Goal: Use online tool/utility: Utilize a website feature to perform a specific function

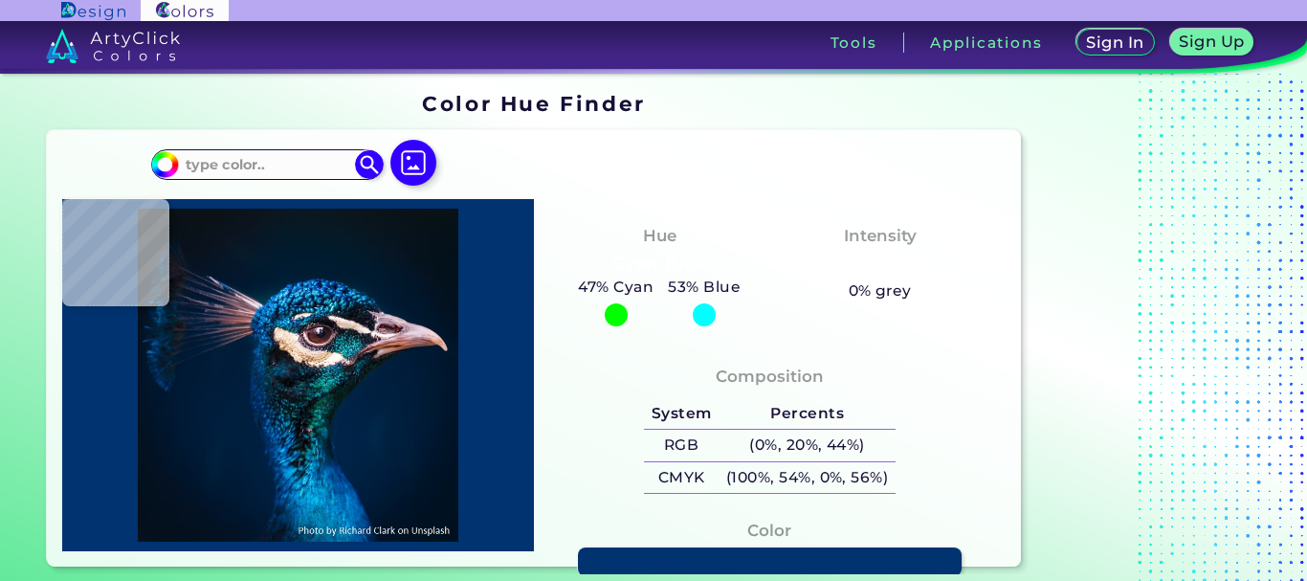
type input "#000000"
type input "#021221"
type input "#01182a"
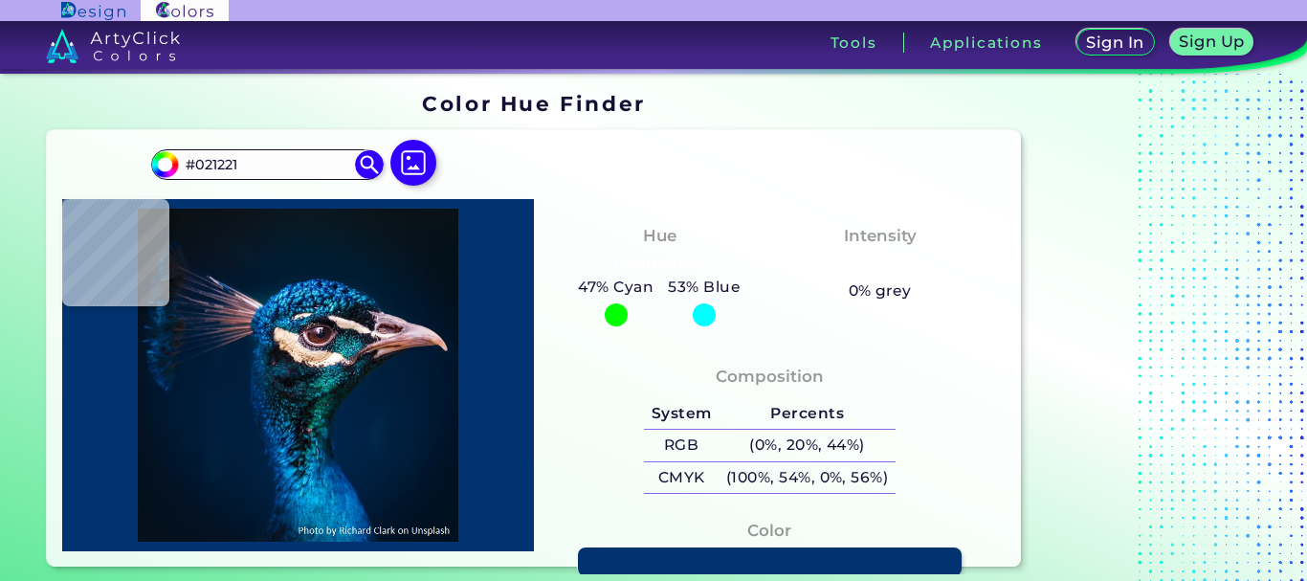
type input "#01182A"
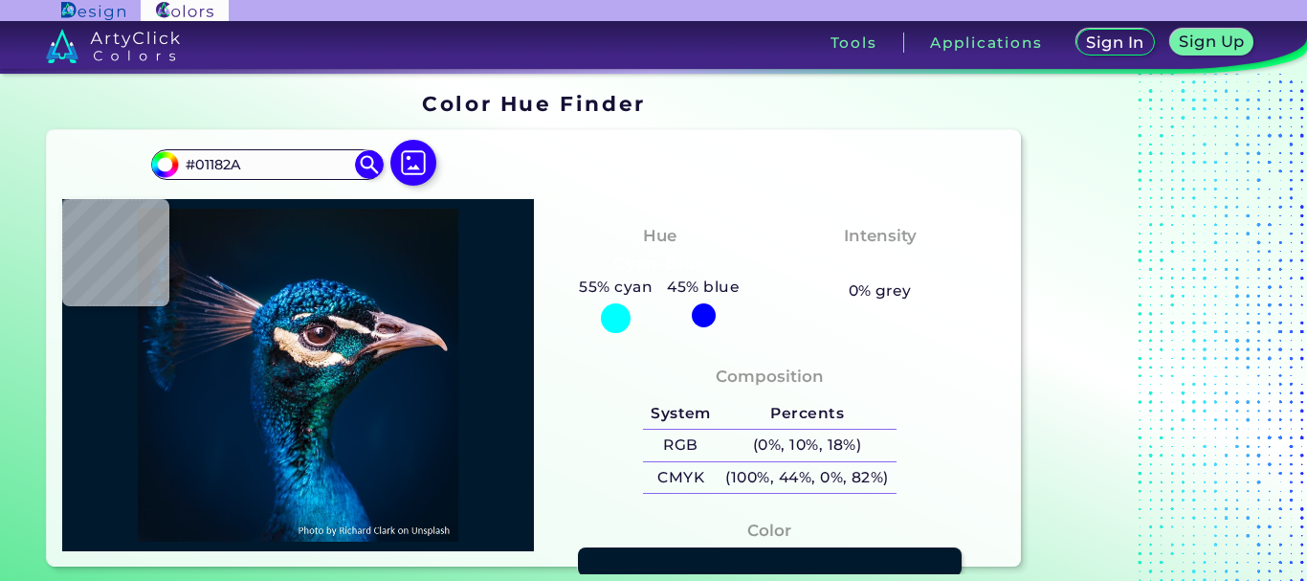
type input "#00192d"
type input "#00192D"
type input "#011a2e"
type input "#011A2E"
type input "#001b2e"
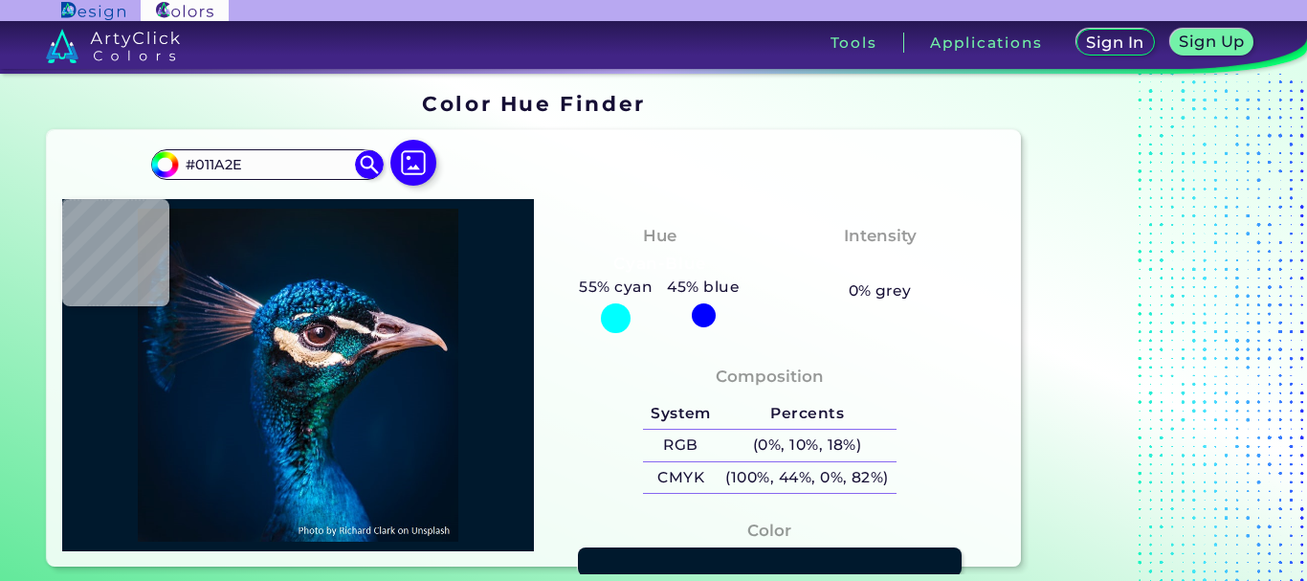
type input "#001B2E"
type input "#011b2c"
type input "#011B2C"
type input "#011b2a"
type input "#011B2A"
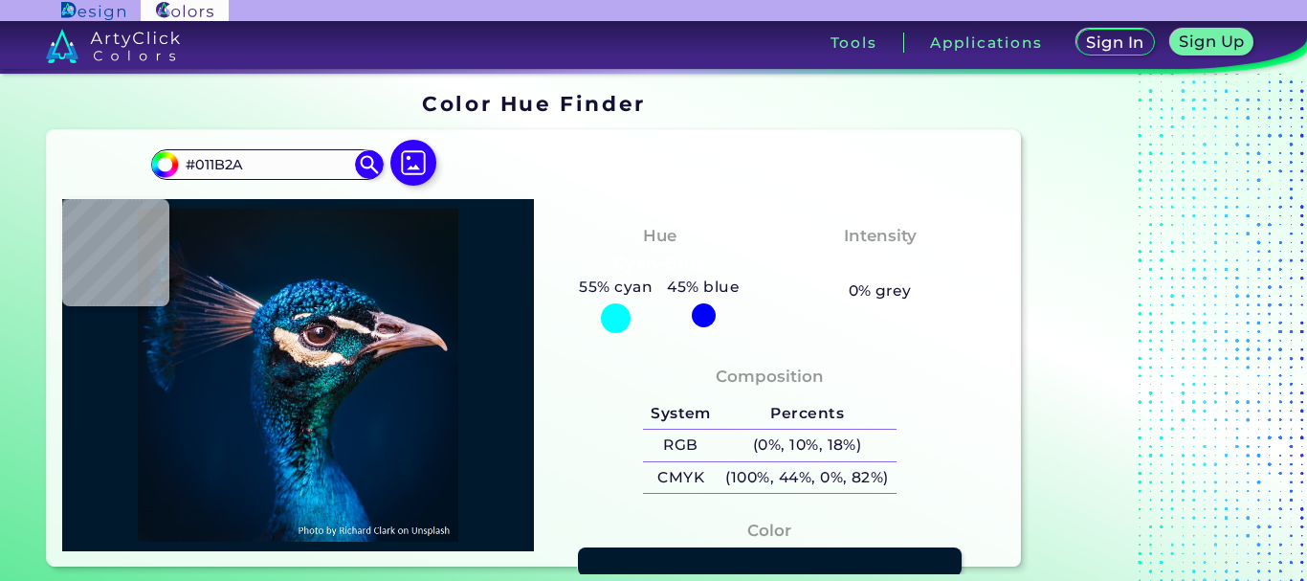
type input "#031a28"
type input "#031A28"
type input "#071923"
type input "#091722"
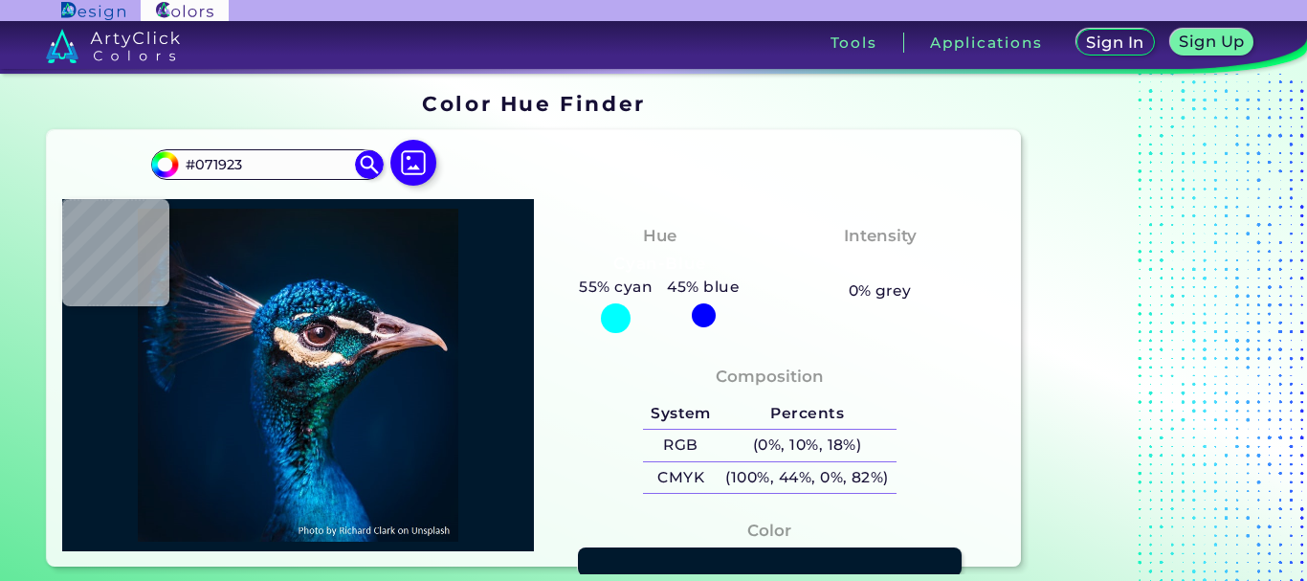
type input "#091722"
type input "#0a1720"
type input "#0A1720"
type input "#0a141d"
type input "#0A141D"
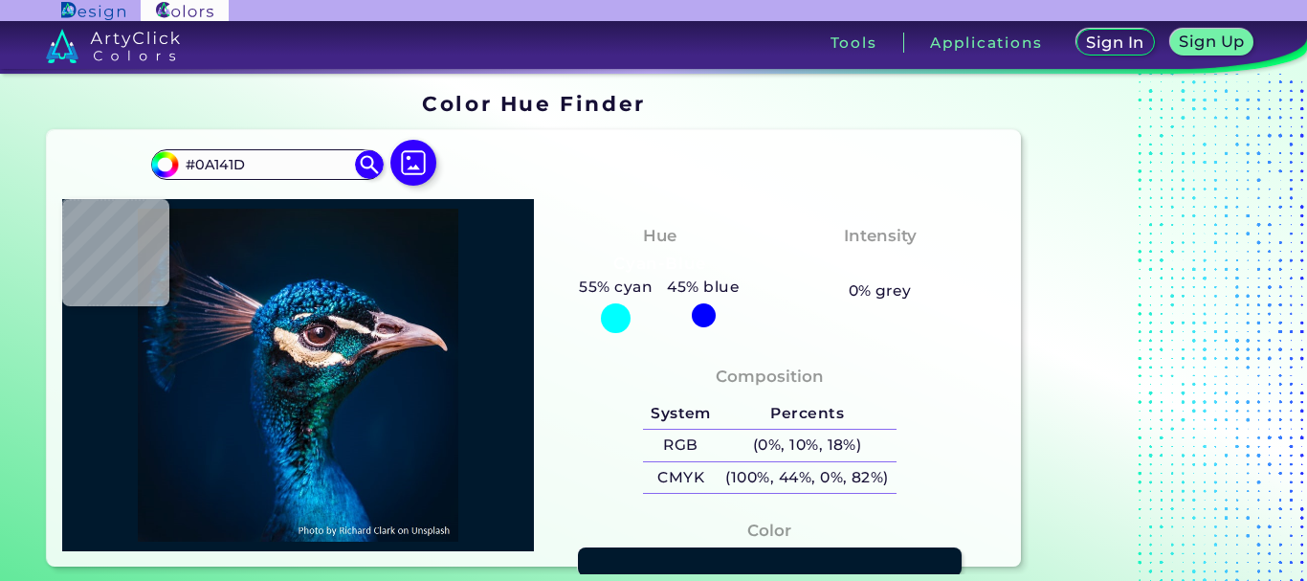
type input "#0a121a"
type input "#0A121A"
type input "#0b121a"
type input "#0B121A"
type input "#0a1117"
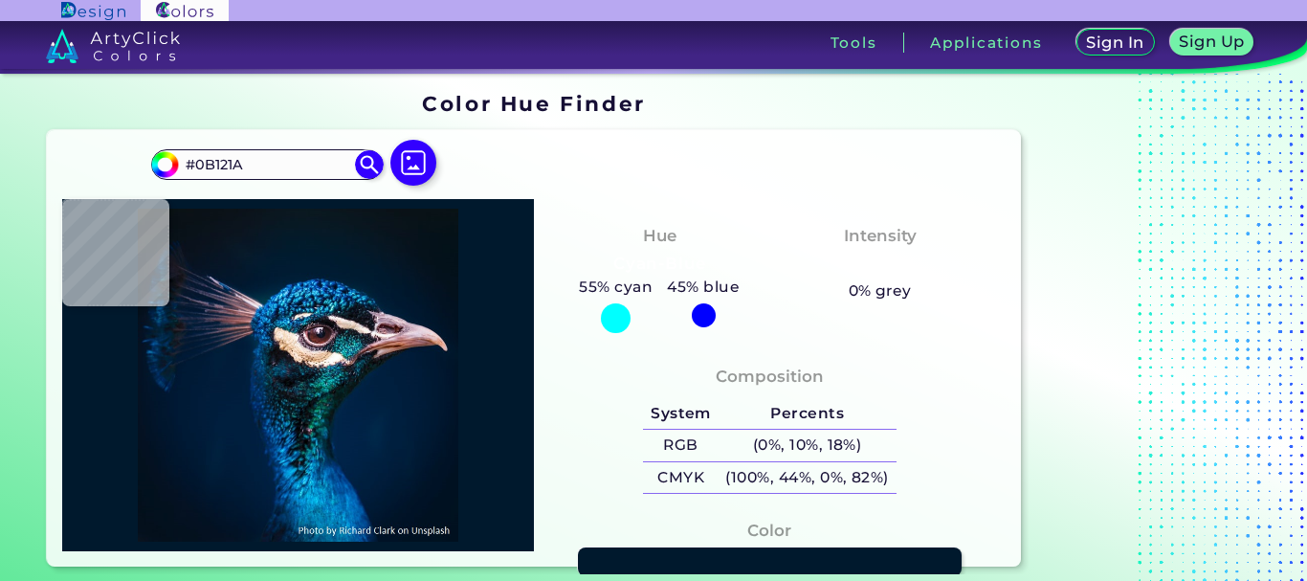
type input "#0A1117"
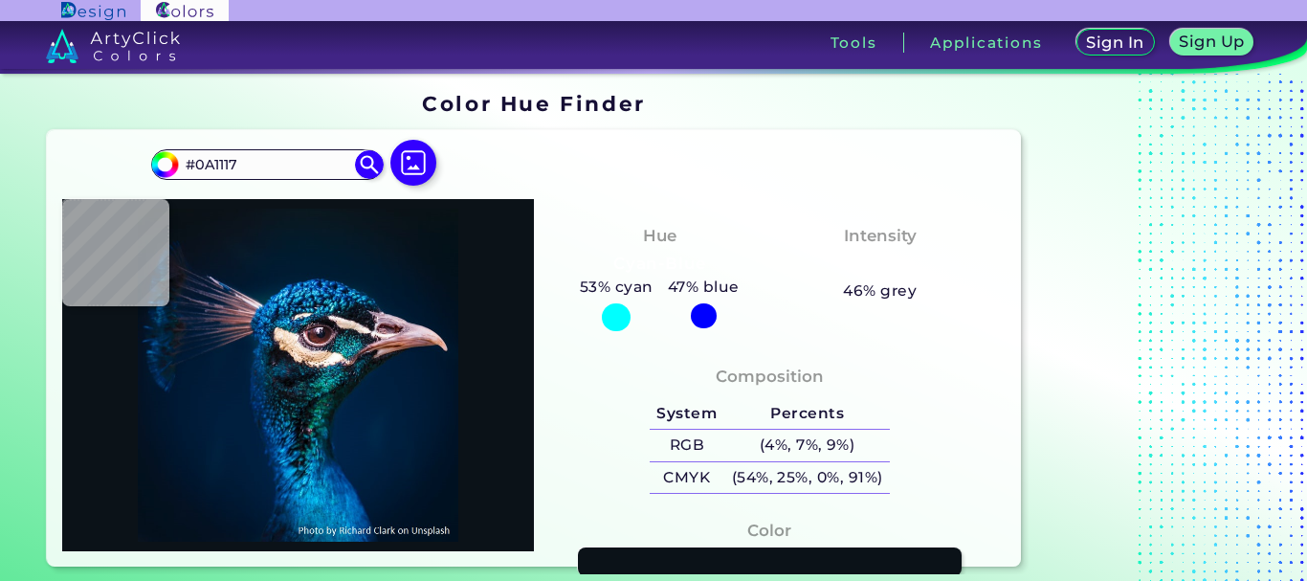
type input "#0b1218"
type input "#0B1218"
type input "#0b121a"
type input "#0B121A"
type input "#091219"
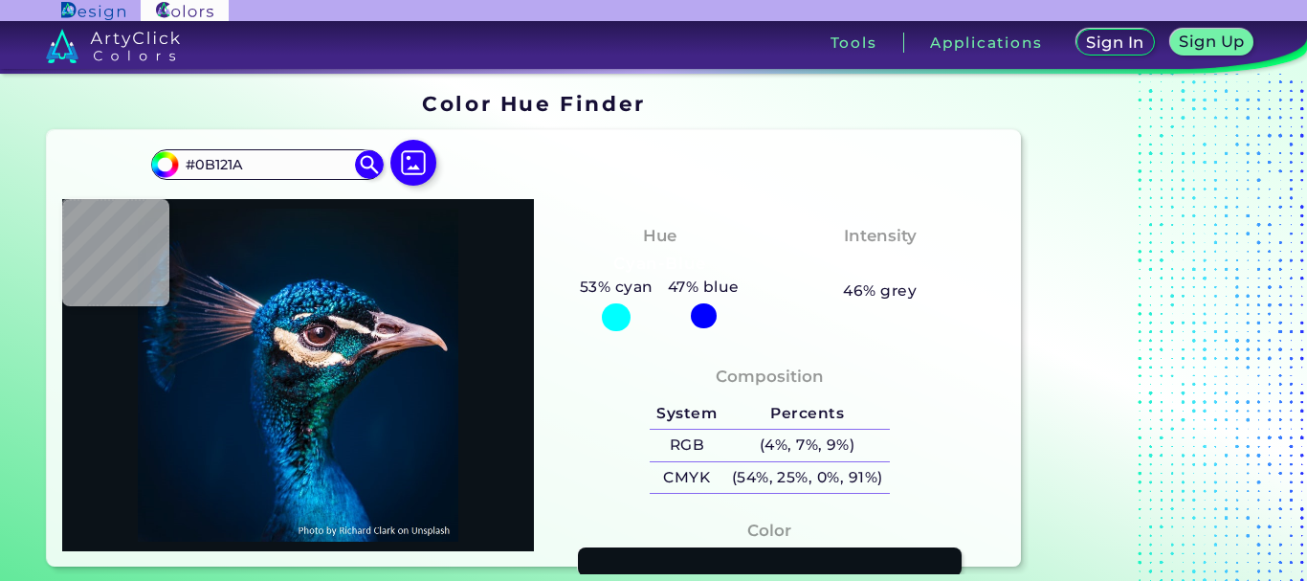
type input "#091219"
type input "#0b121c"
type input "#0B121C"
type input "#0a131a"
click at [211, 229] on img at bounding box center [298, 375] width 453 height 333
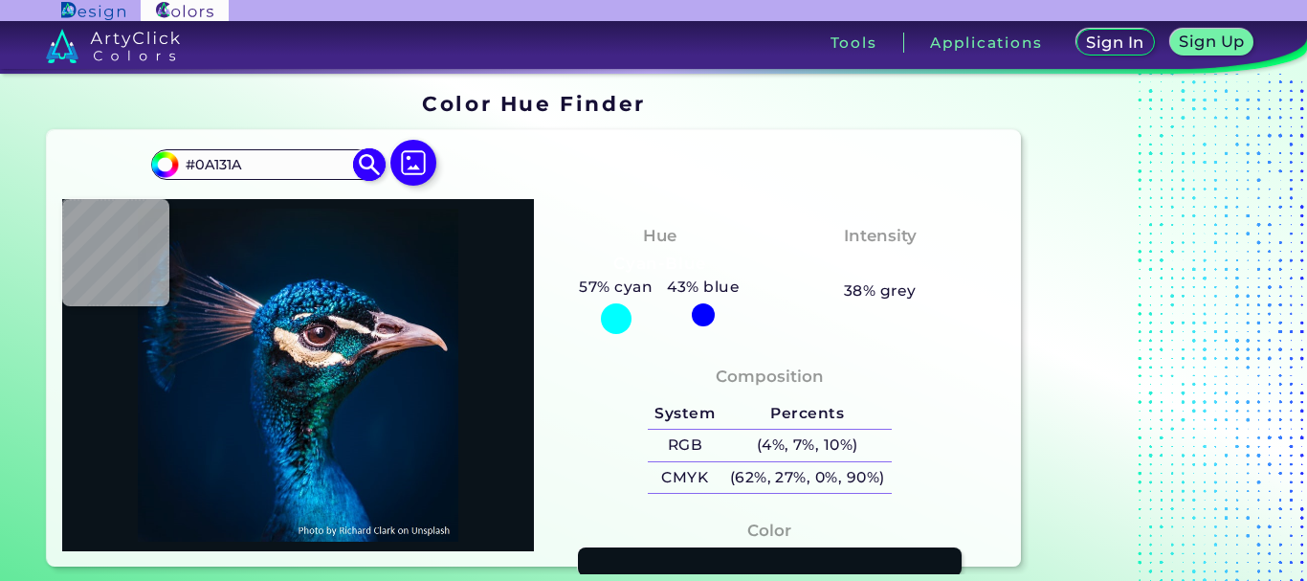
click at [365, 164] on img at bounding box center [369, 163] width 33 height 33
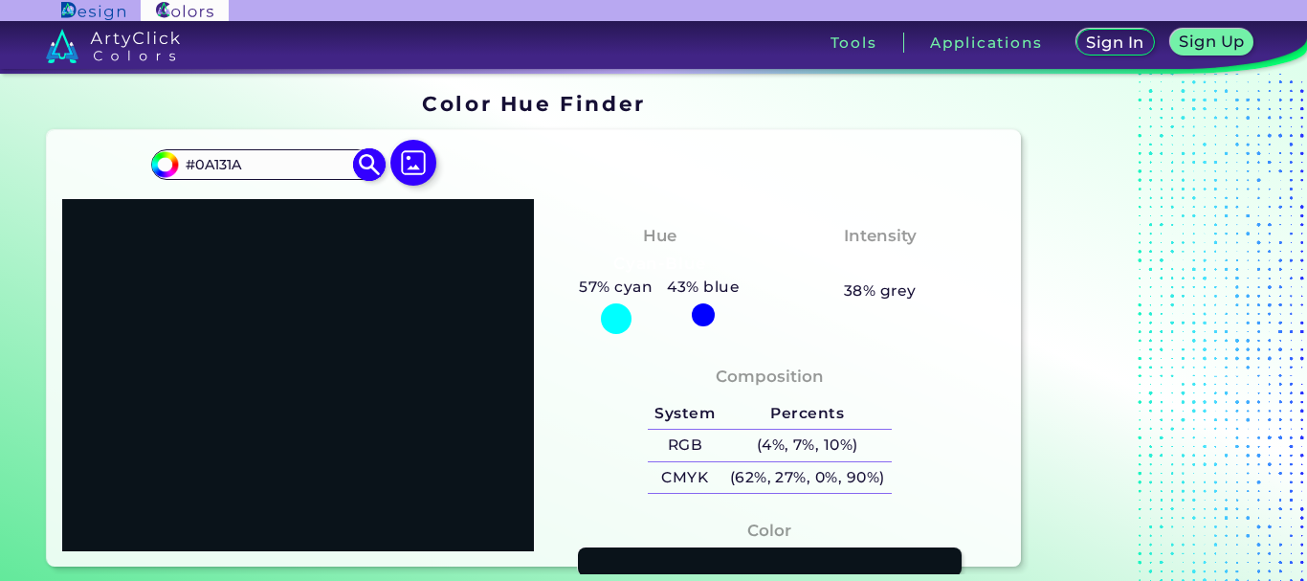
click at [332, 164] on input "#0A131A" at bounding box center [268, 164] width 178 height 26
paste input "33ec8d"
type input "#33ec8d"
click at [374, 165] on img at bounding box center [369, 163] width 33 height 33
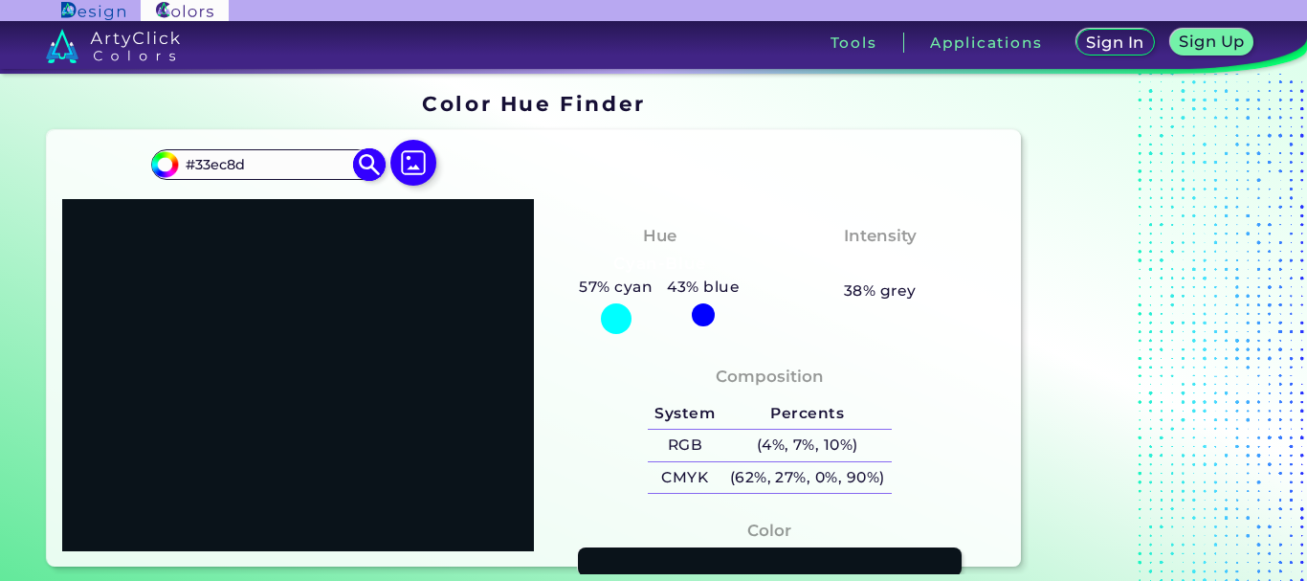
type input "#33ec8d"
type input "#33EC8D"
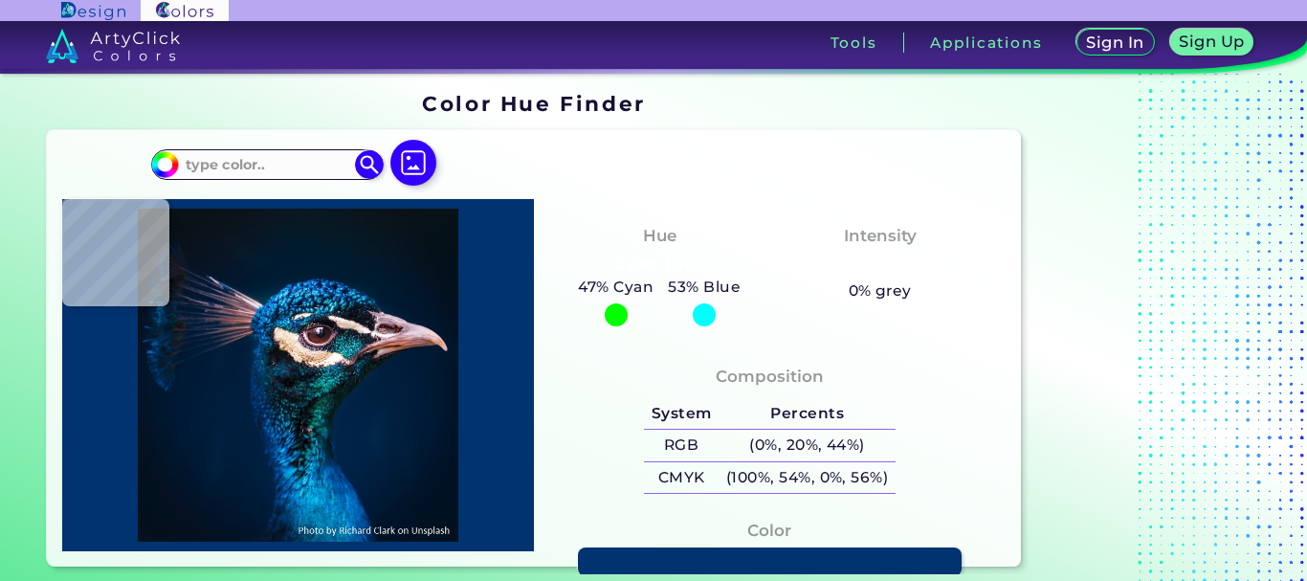
type input "#09141a"
type input "#09141A"
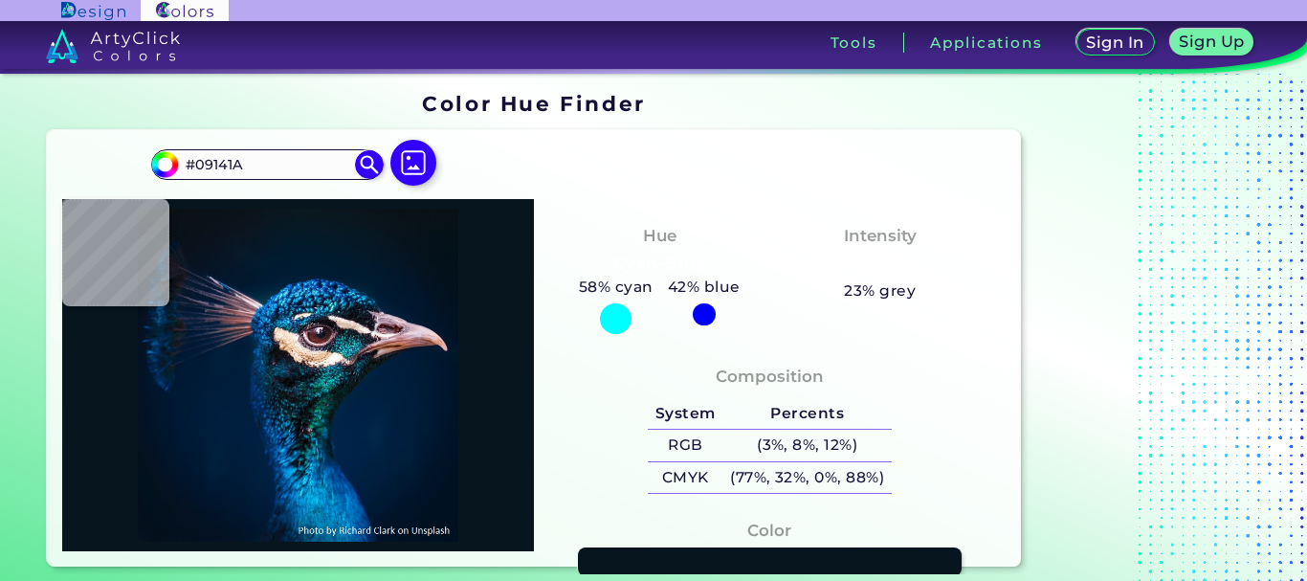
type input "#07151f"
type input "#07151F"
type input "#051525"
type input "#041525"
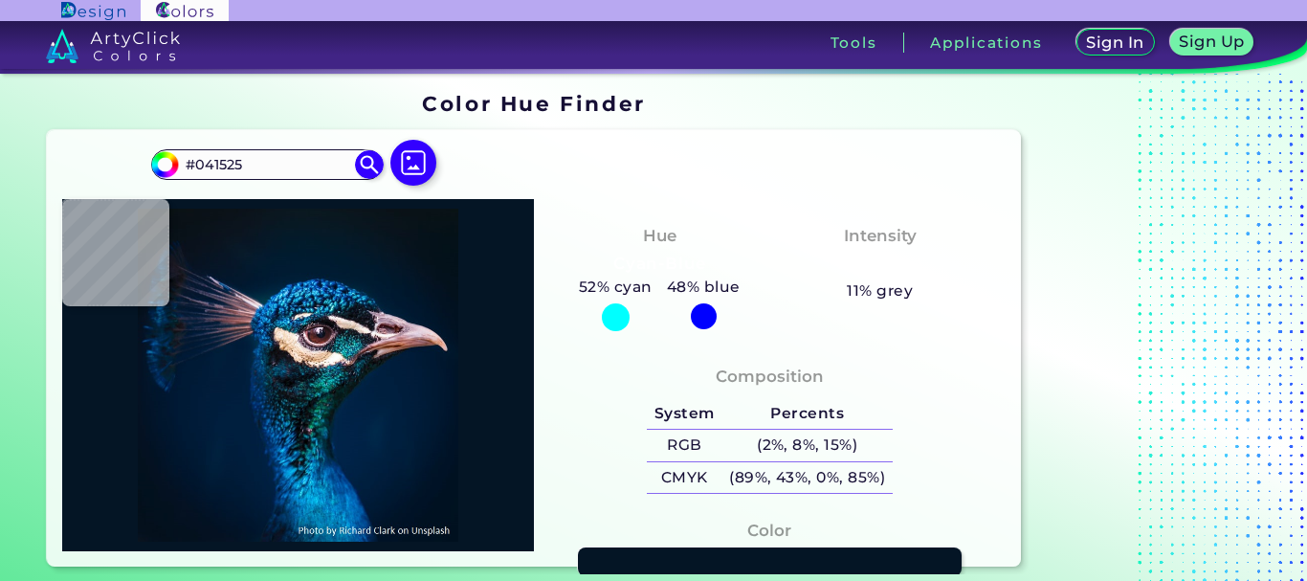
click at [401, 262] on img at bounding box center [298, 375] width 453 height 333
click at [368, 170] on img at bounding box center [369, 163] width 33 height 33
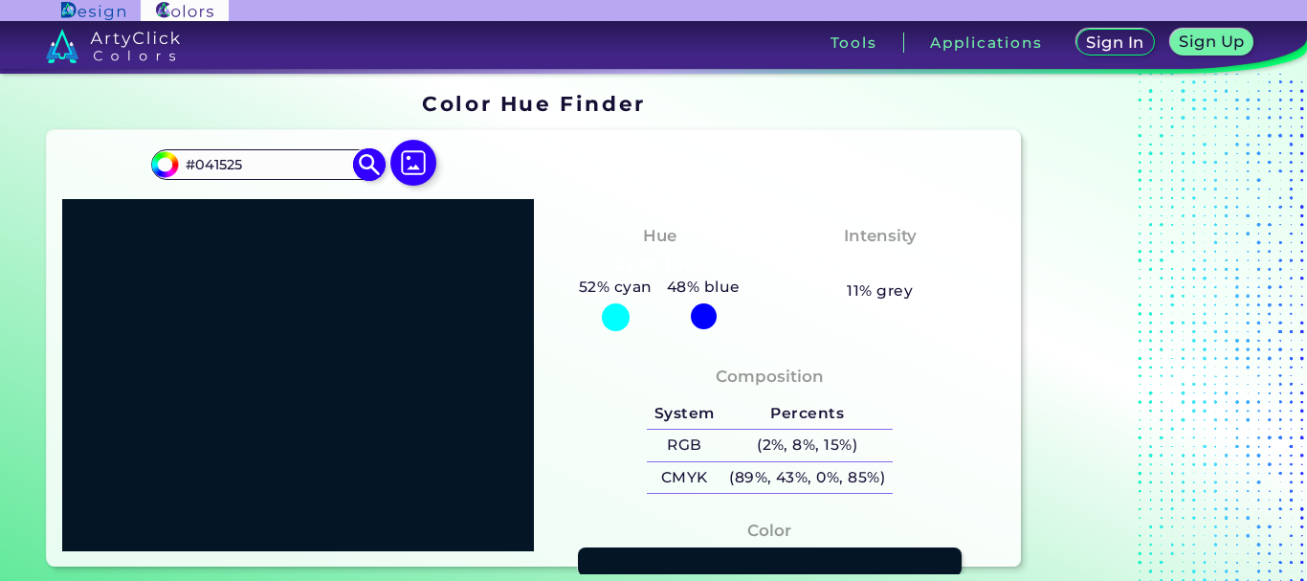
click at [303, 153] on input "#041525" at bounding box center [268, 164] width 178 height 26
paste input "7b9af2"
type input "#7b9af2"
click at [365, 166] on img at bounding box center [369, 163] width 33 height 33
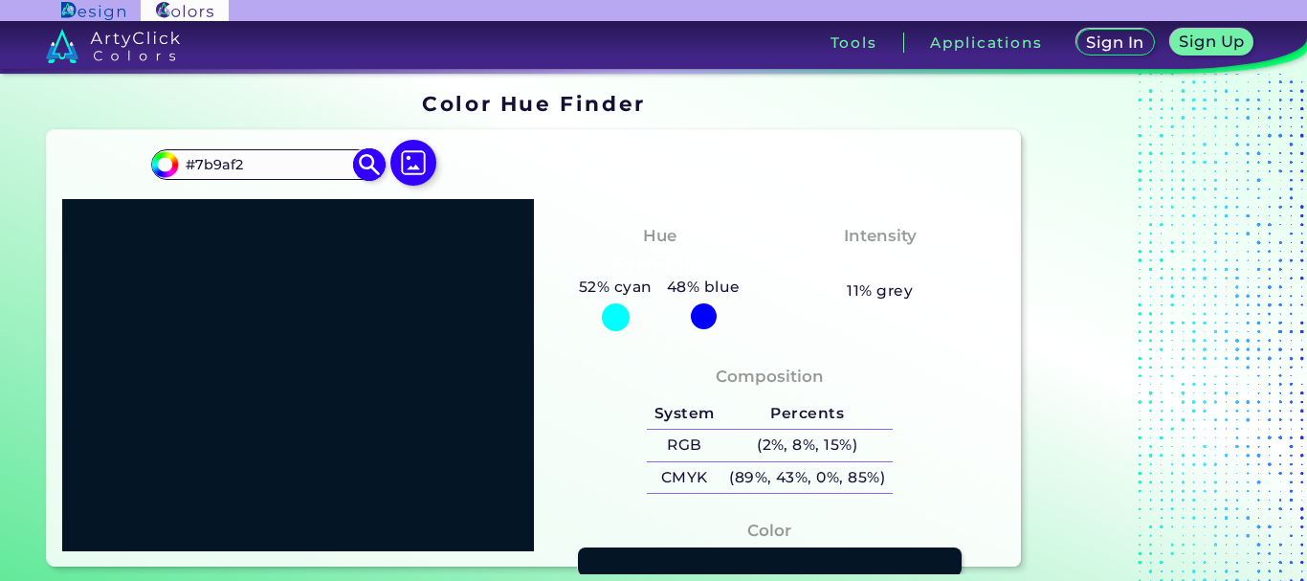
type input "#7b9af2"
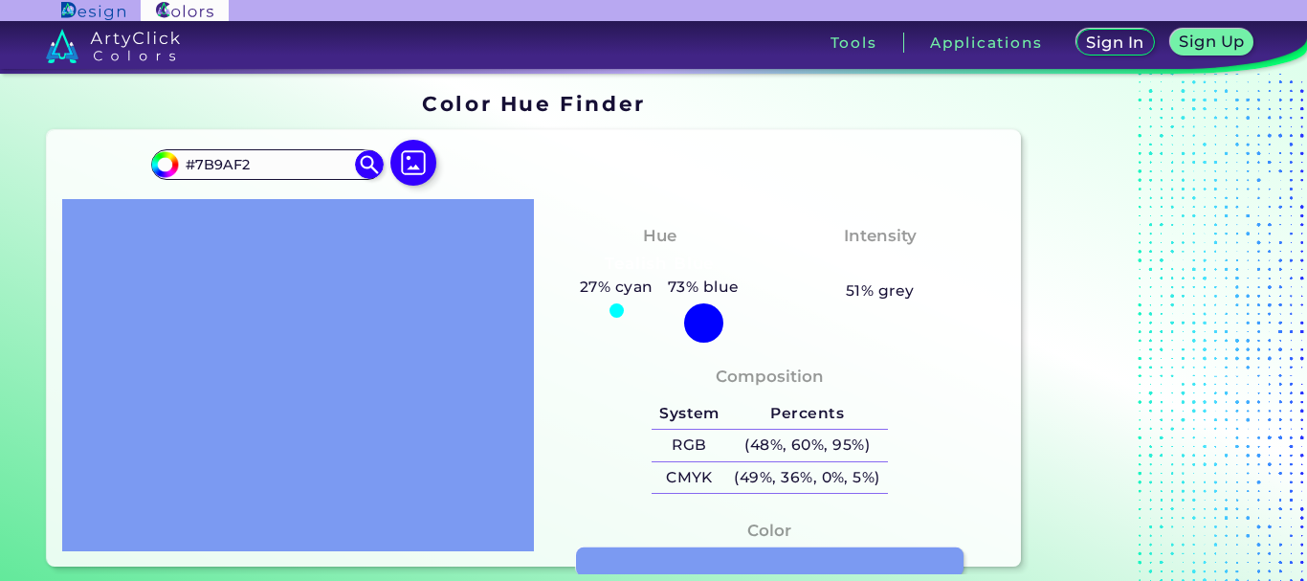
click at [621, 563] on link at bounding box center [770, 562] width 388 height 30
click at [300, 167] on input "#7B9AF2" at bounding box center [268, 164] width 178 height 26
paste input "80aaa"
type input "#80aaa2"
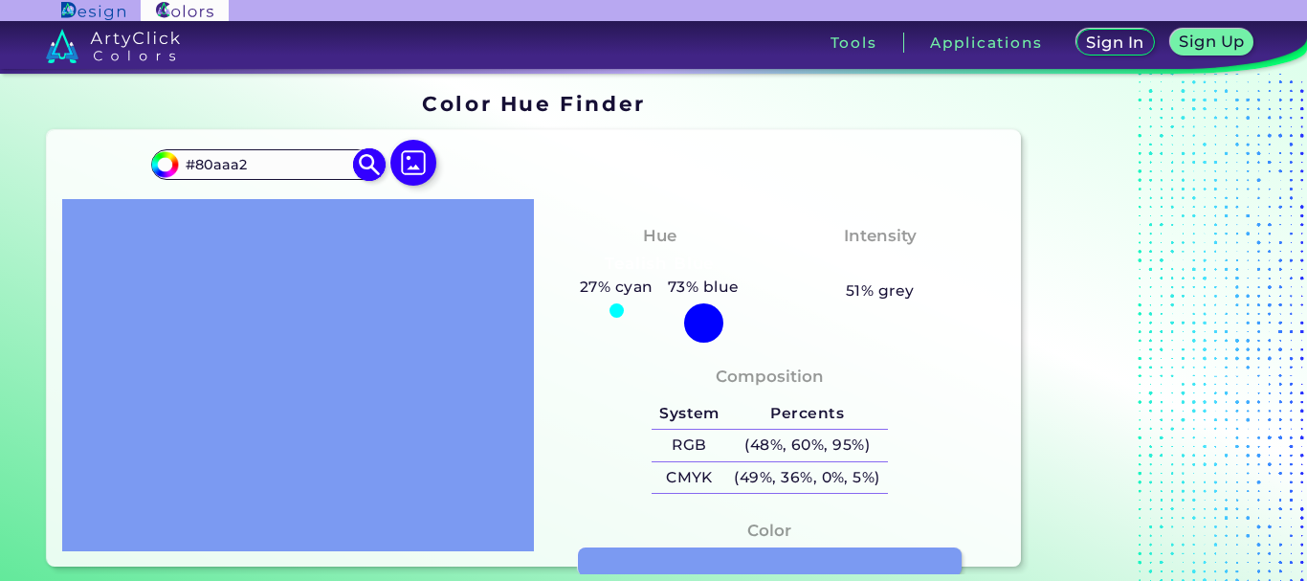
click at [359, 167] on img at bounding box center [369, 163] width 33 height 33
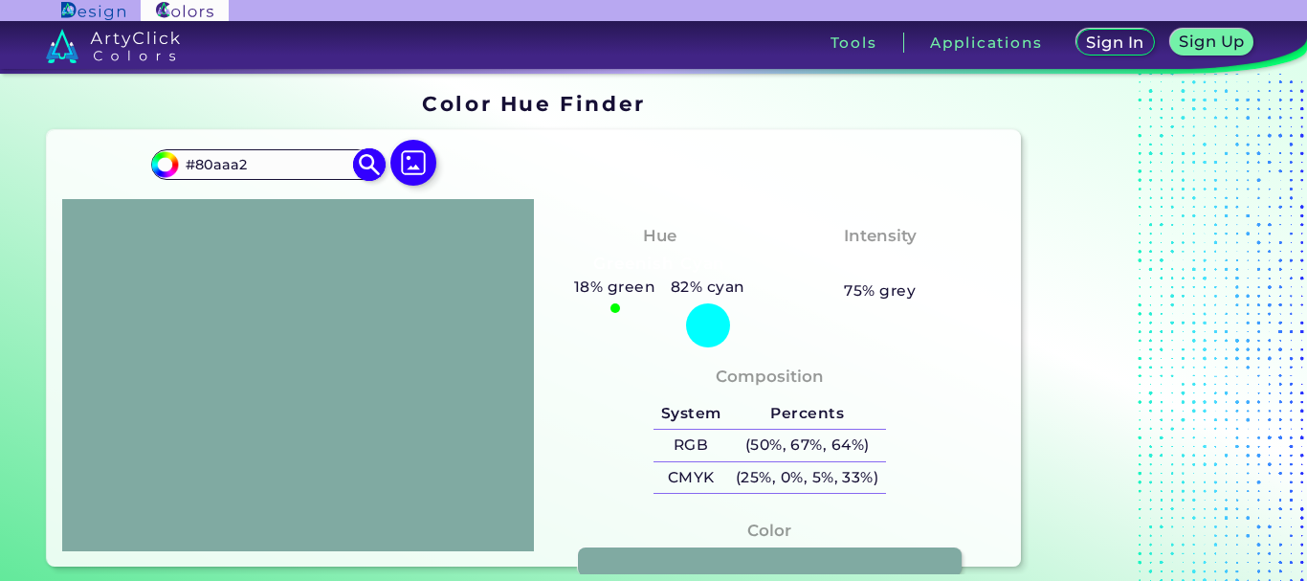
type input "#80aaa2"
click at [278, 163] on input "#80AAA2" at bounding box center [268, 164] width 178 height 26
paste input "cafe67"
type input "#cafe67"
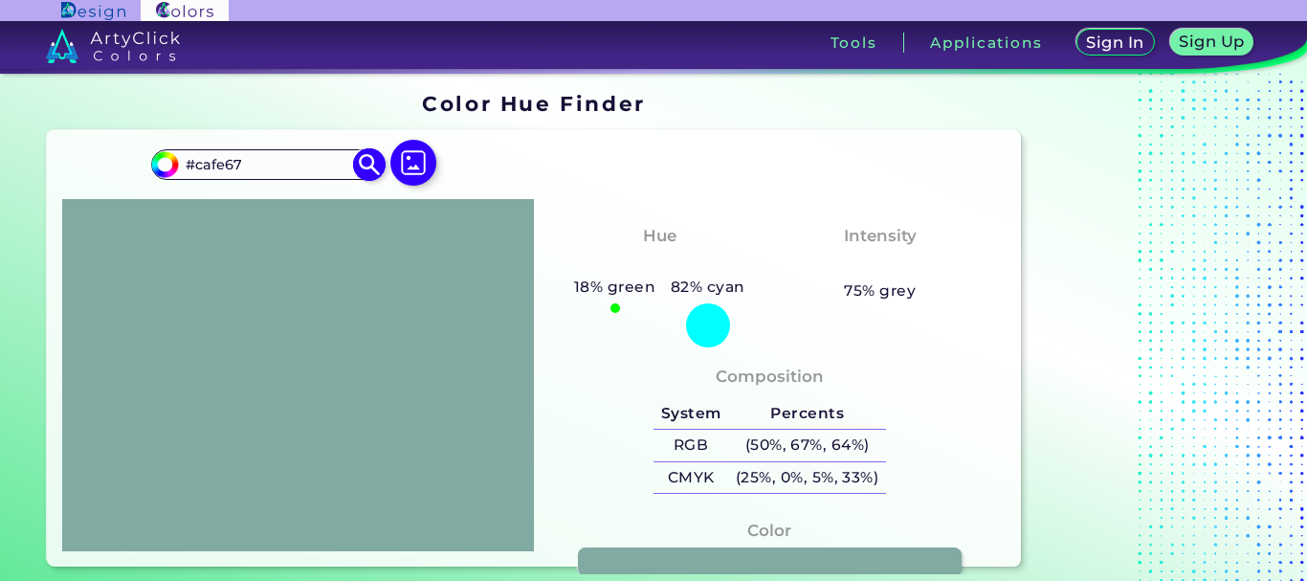
click at [372, 178] on img at bounding box center [369, 163] width 33 height 33
type input "#cafe67"
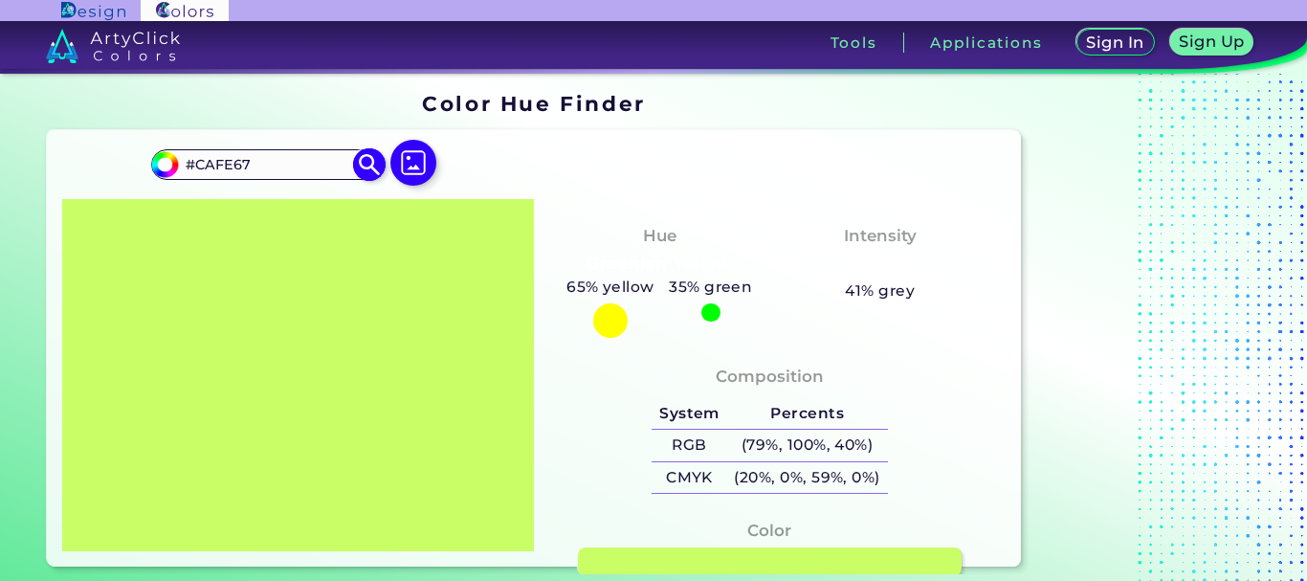
click at [279, 163] on input "#CAFE67" at bounding box center [268, 164] width 178 height 26
paste input "2c4089"
type input "#2c4089"
click at [362, 166] on img at bounding box center [369, 163] width 33 height 33
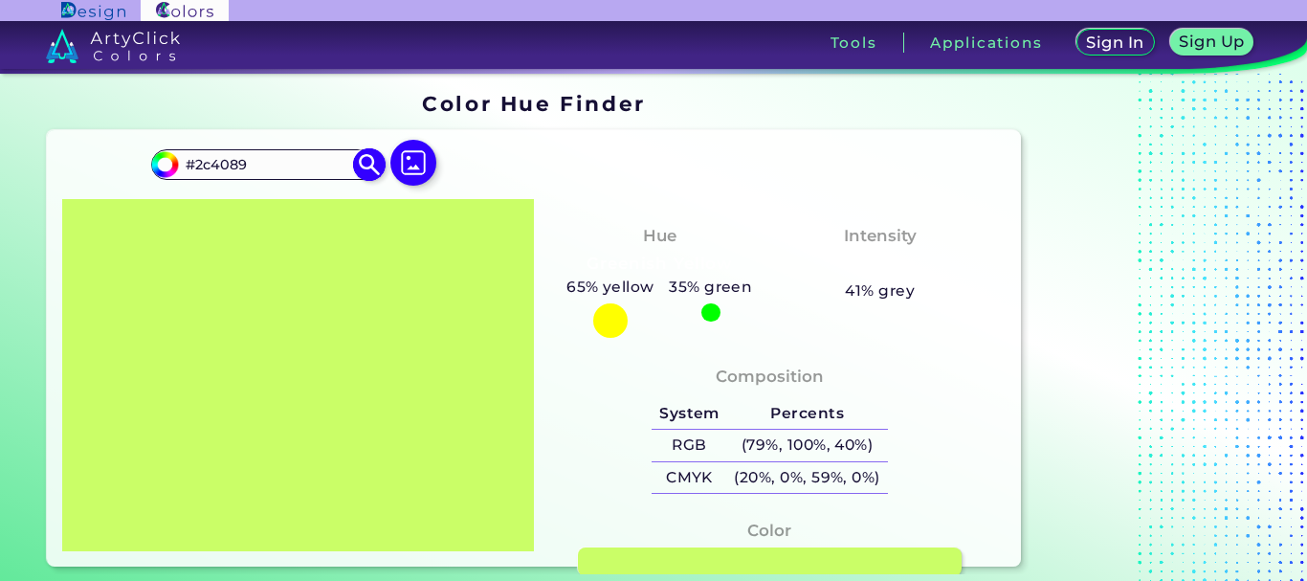
type input "#2c4089"
type input "#2C4089"
